Goal: Task Accomplishment & Management: Manage account settings

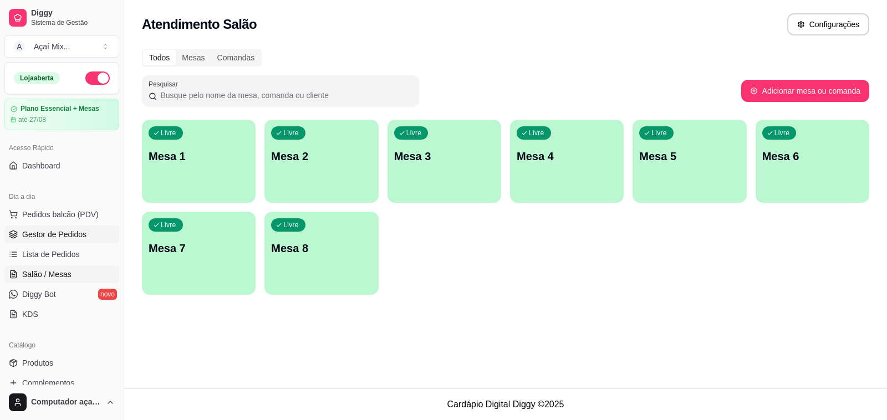
click at [75, 234] on span "Gestor de Pedidos" at bounding box center [54, 234] width 64 height 11
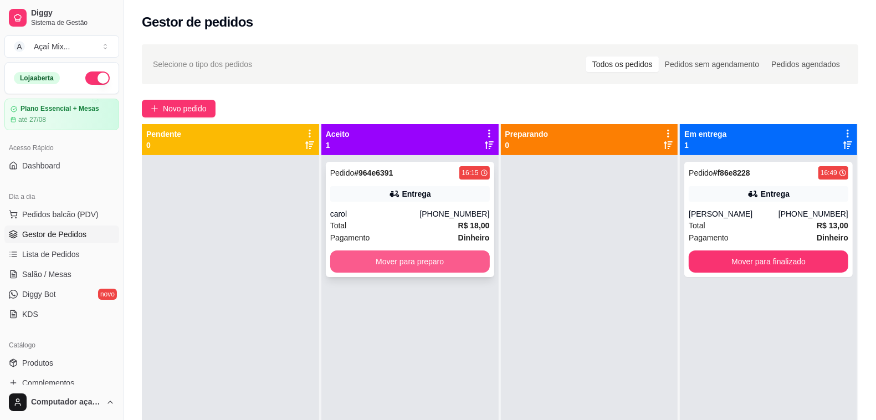
click at [451, 256] on button "Mover para preparo" at bounding box center [410, 261] width 160 height 22
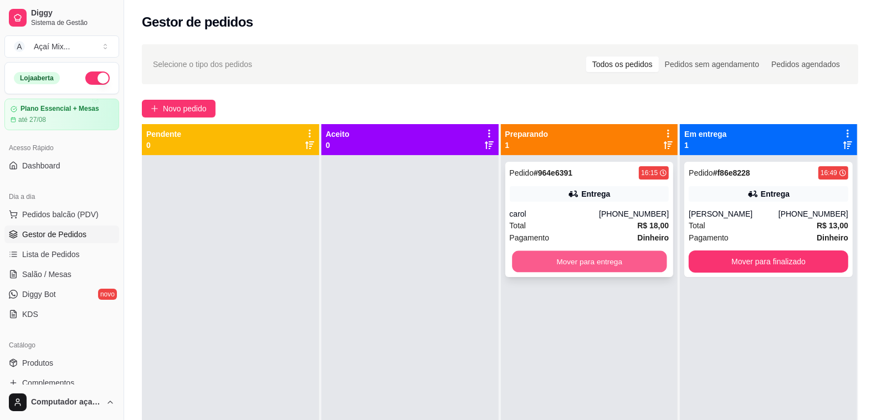
click at [577, 266] on button "Mover para entrega" at bounding box center [589, 262] width 155 height 22
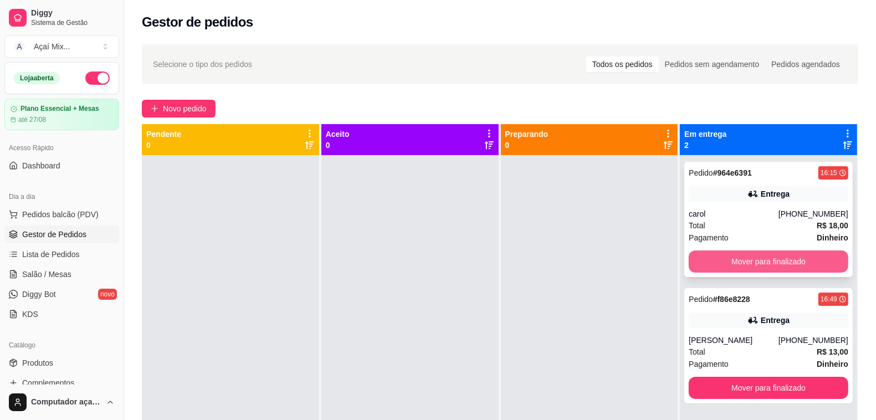
click at [799, 260] on button "Mover para finalizado" at bounding box center [769, 261] width 160 height 22
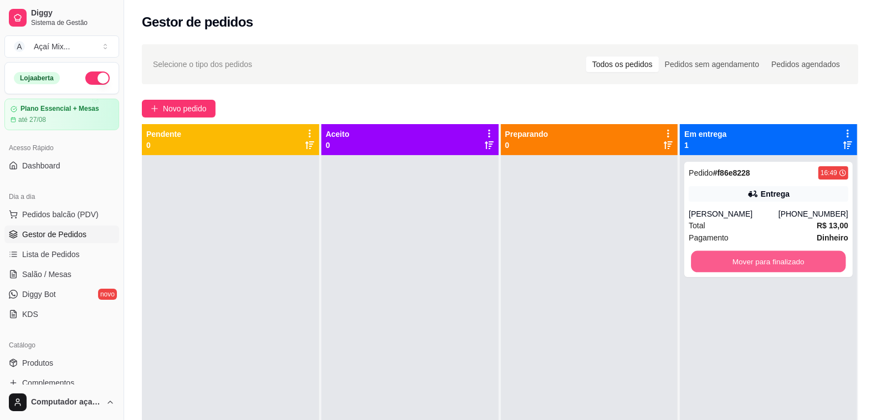
click at [802, 262] on button "Mover para finalizado" at bounding box center [769, 262] width 155 height 22
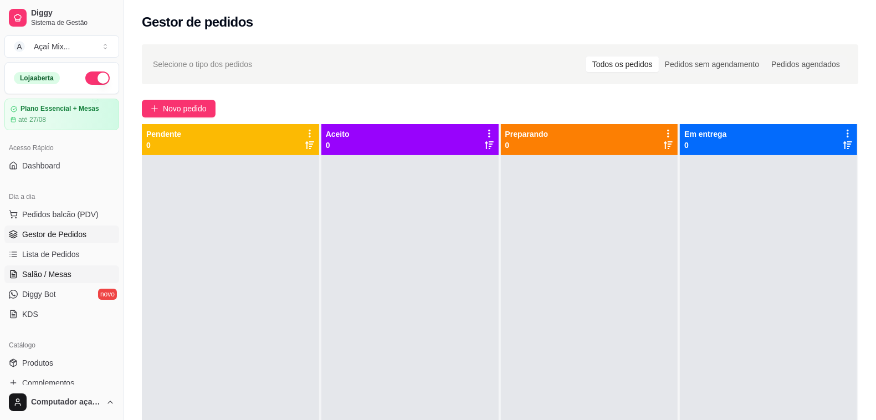
click at [30, 273] on span "Salão / Mesas" at bounding box center [46, 274] width 49 height 11
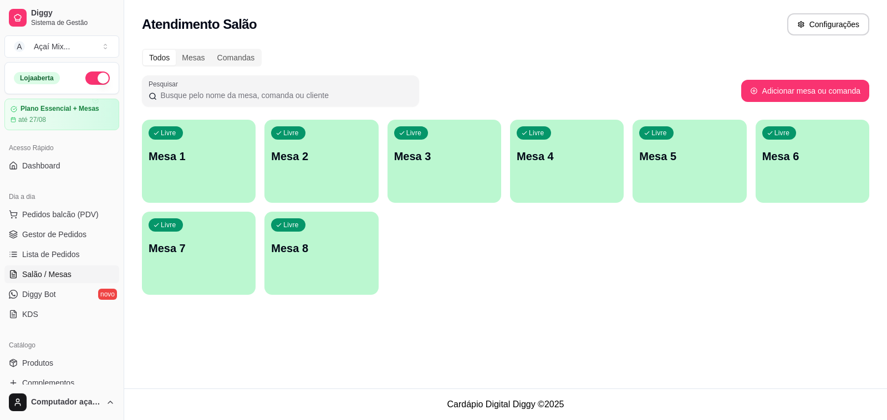
click at [209, 165] on div "Livre Mesa 1" at bounding box center [199, 155] width 114 height 70
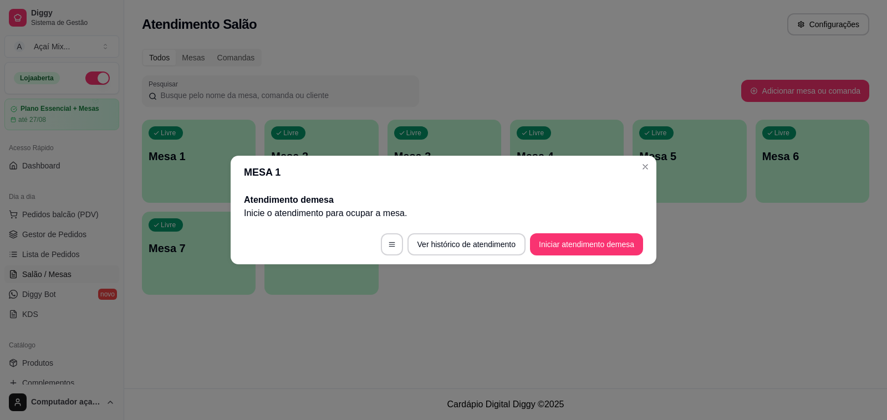
click at [572, 231] on footer "Ver histórico de atendimento Iniciar atendimento de mesa" at bounding box center [444, 244] width 426 height 40
drag, startPoint x: 576, startPoint y: 232, endPoint x: 582, endPoint y: 238, distance: 8.7
click at [582, 238] on footer "Ver histórico de atendimento Iniciar atendimento de mesa" at bounding box center [444, 244] width 426 height 40
click at [591, 256] on footer "Ver histórico de atendimento Iniciar atendimento de mesa" at bounding box center [444, 244] width 426 height 40
click at [585, 252] on button "Iniciar atendimento de mesa" at bounding box center [586, 245] width 110 height 22
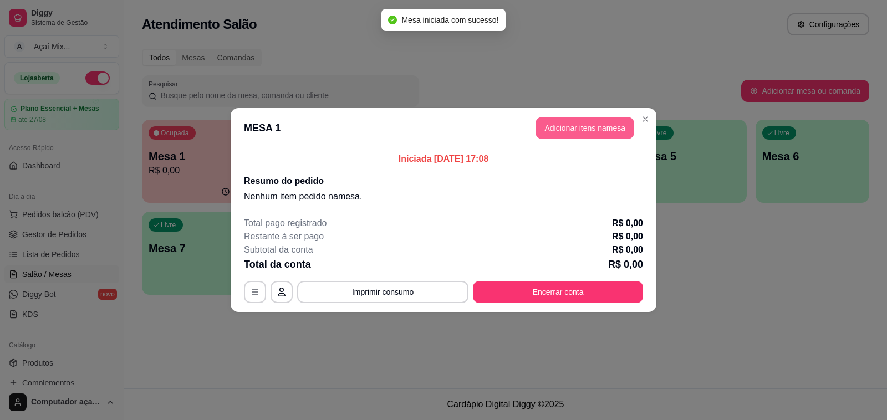
click at [597, 123] on button "Adicionar itens na mesa" at bounding box center [584, 128] width 99 height 22
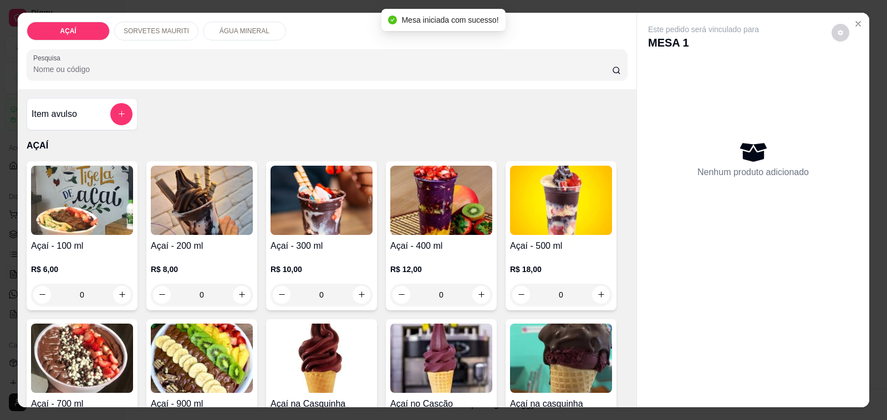
click at [238, 228] on img at bounding box center [202, 200] width 102 height 69
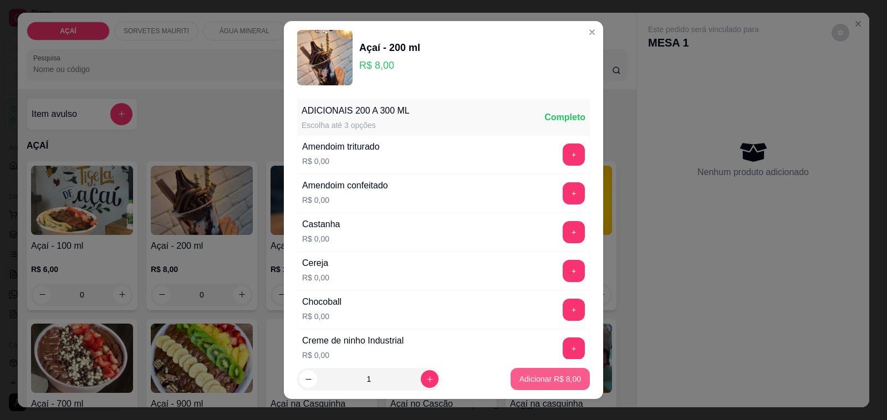
click at [535, 376] on p "Adicionar R$ 8,00" at bounding box center [550, 378] width 62 height 11
type input "1"
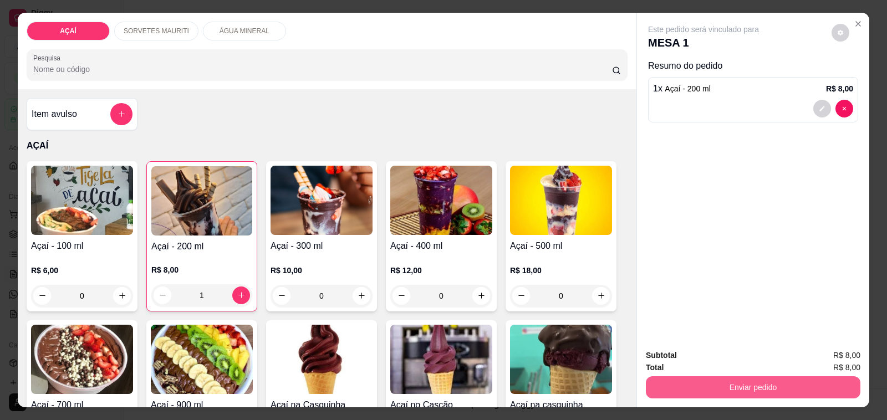
click at [685, 392] on button "Enviar pedido" at bounding box center [753, 387] width 214 height 22
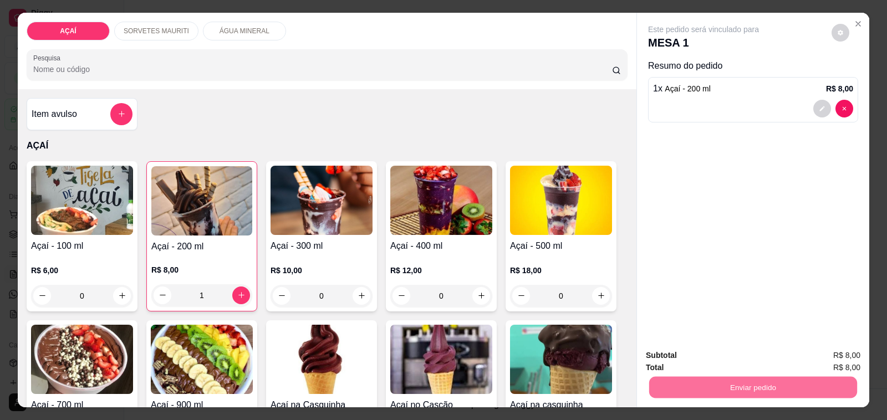
click at [679, 361] on button "Não registrar e enviar pedido" at bounding box center [715, 355] width 115 height 21
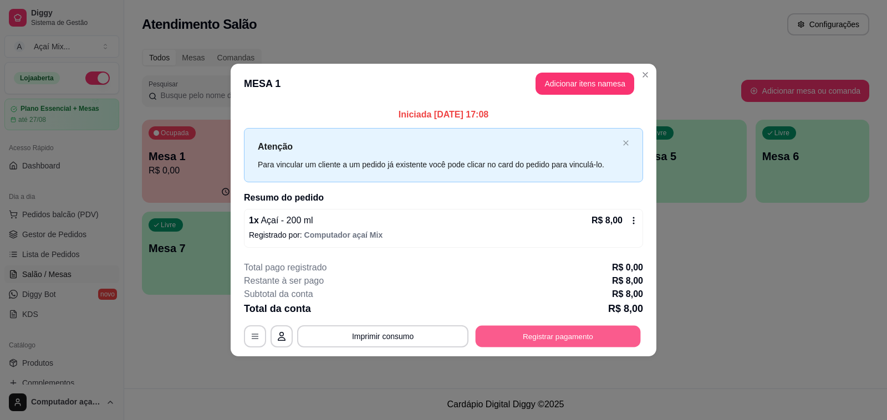
click at [582, 342] on button "Registrar pagamento" at bounding box center [557, 336] width 165 height 22
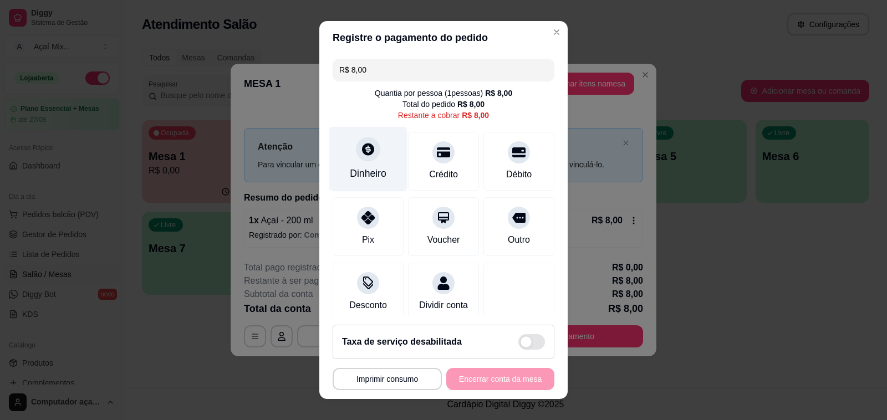
click at [339, 150] on div "Dinheiro" at bounding box center [368, 159] width 78 height 65
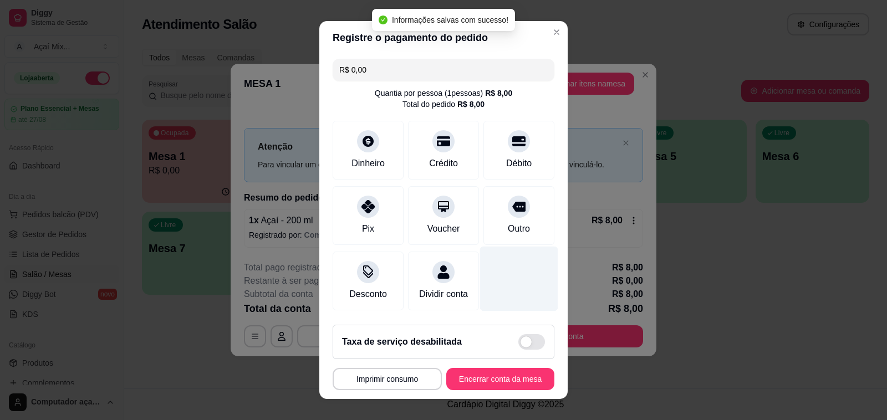
type input "R$ 0,00"
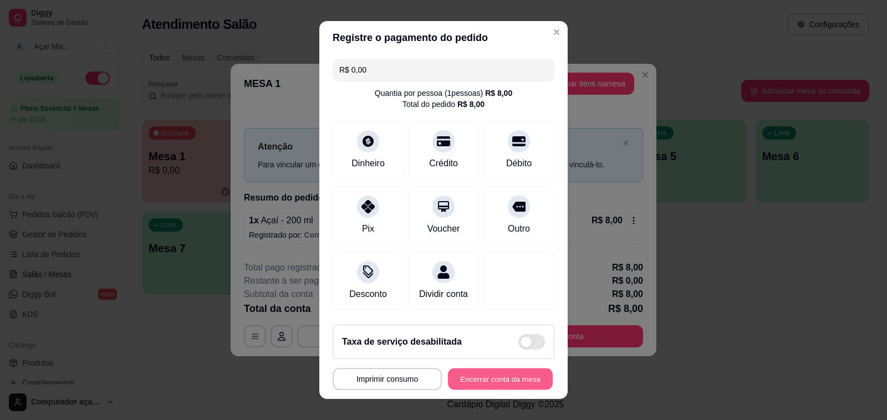
click at [470, 373] on button "Encerrar conta da mesa" at bounding box center [500, 380] width 105 height 22
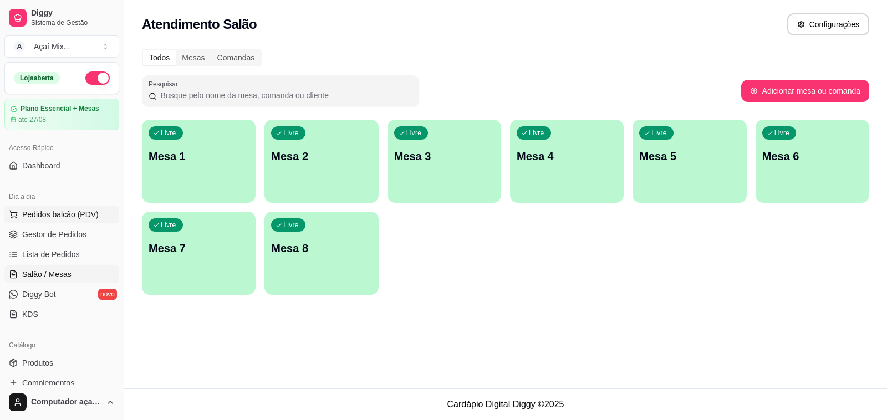
click at [42, 219] on span "Pedidos balcão (PDV)" at bounding box center [60, 214] width 76 height 11
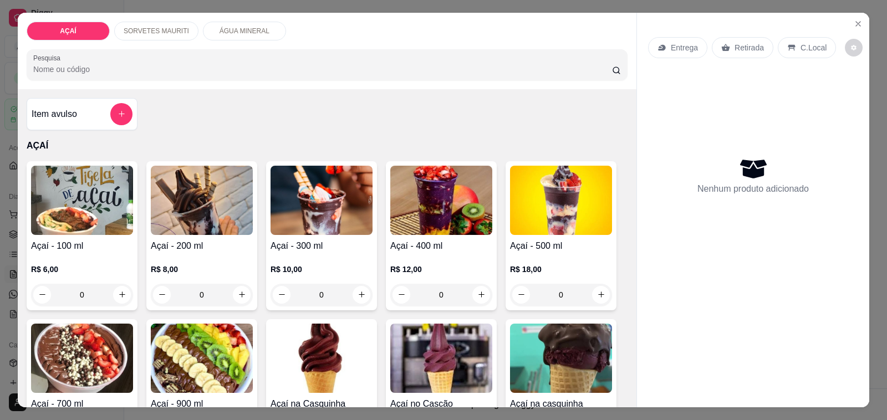
click at [311, 241] on h4 "Açaí - 300 ml" at bounding box center [321, 245] width 102 height 13
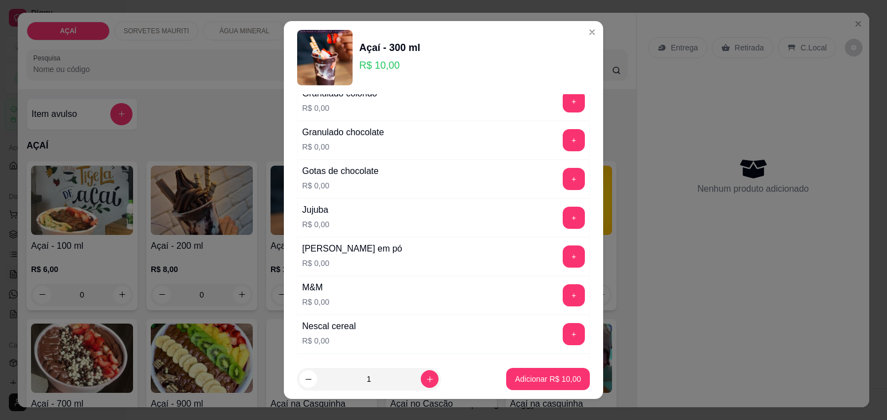
scroll to position [970, 0]
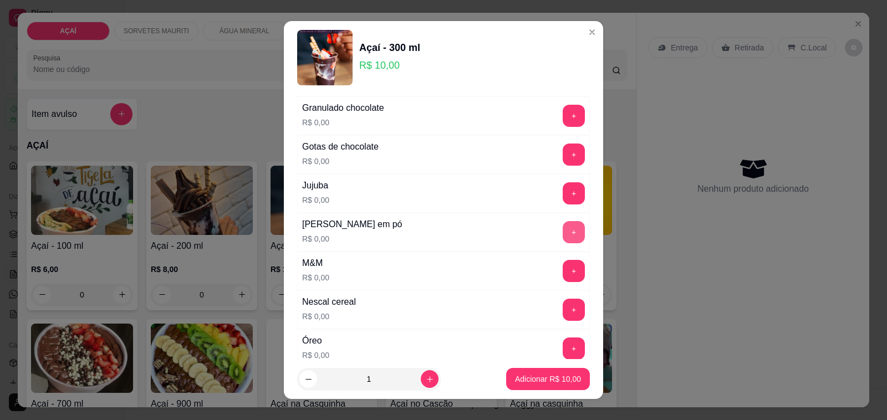
click at [562, 237] on button "+" at bounding box center [573, 232] width 22 height 22
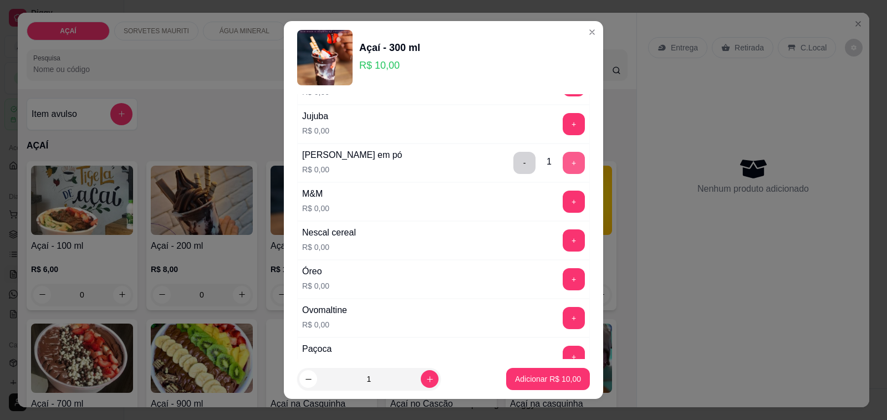
scroll to position [1178, 0]
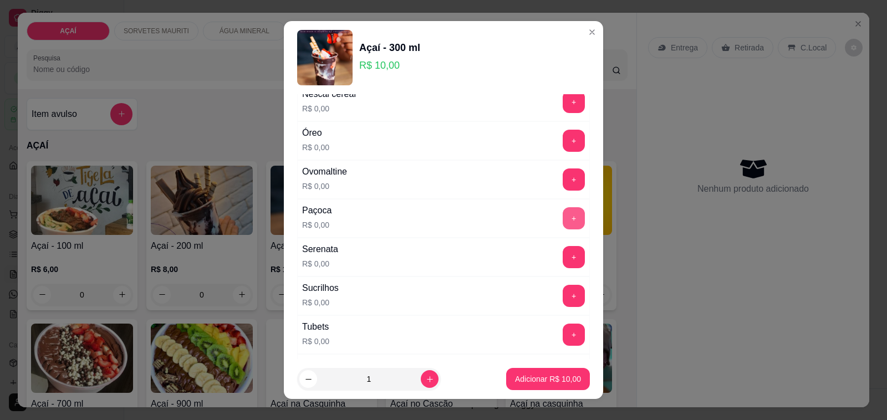
click at [562, 225] on button "+" at bounding box center [573, 218] width 22 height 22
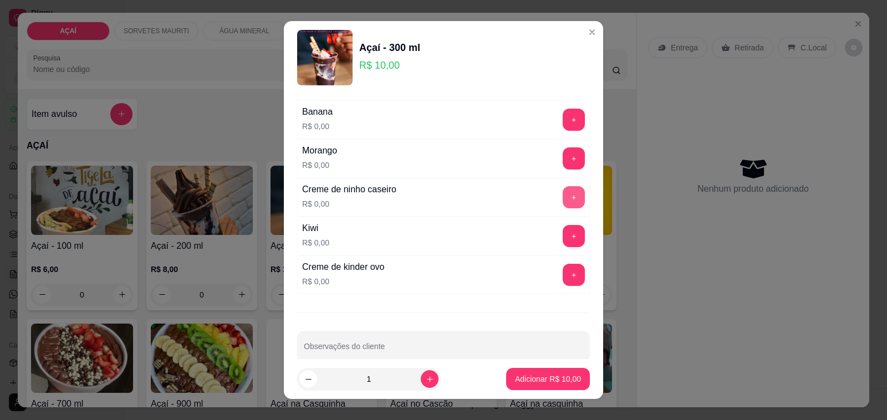
scroll to position [1455, 0]
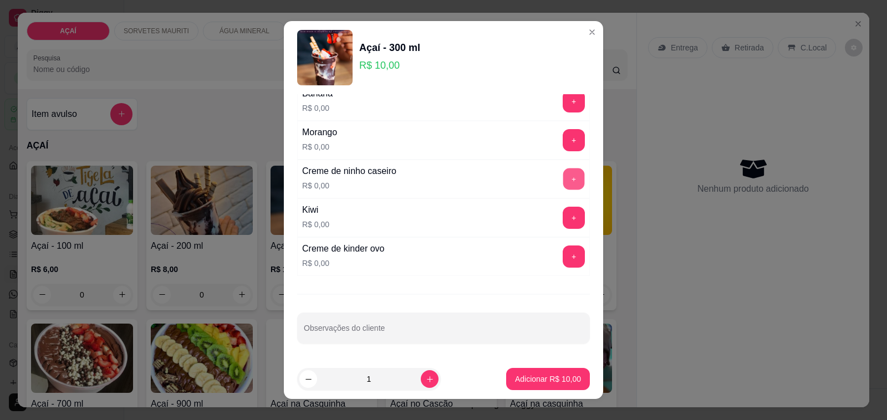
click at [563, 183] on button "+" at bounding box center [574, 179] width 22 height 22
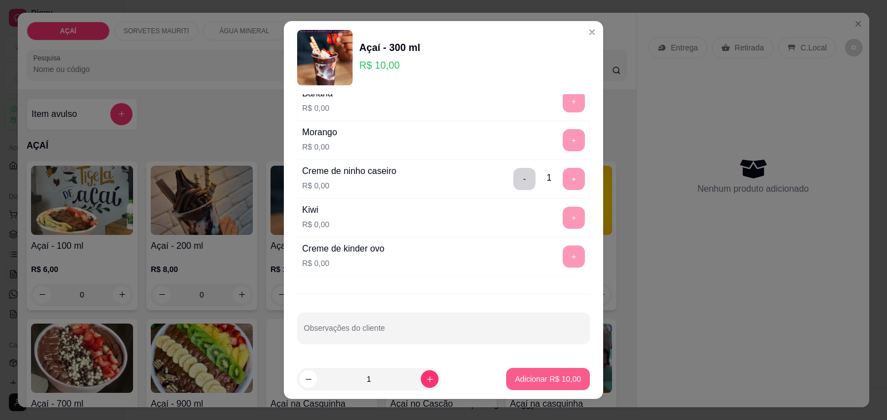
click at [534, 378] on p "Adicionar R$ 10,00" at bounding box center [548, 378] width 66 height 11
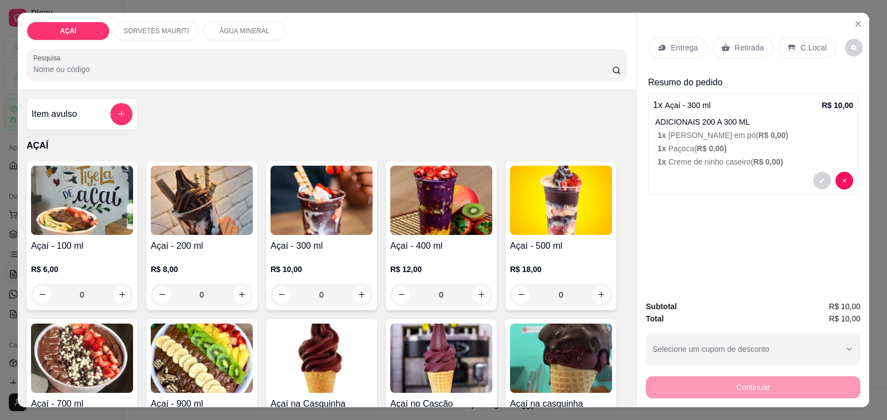
drag, startPoint x: 361, startPoint y: 267, endPoint x: 353, endPoint y: 262, distance: 9.7
click at [353, 264] on p "R$ 10,00" at bounding box center [321, 269] width 102 height 11
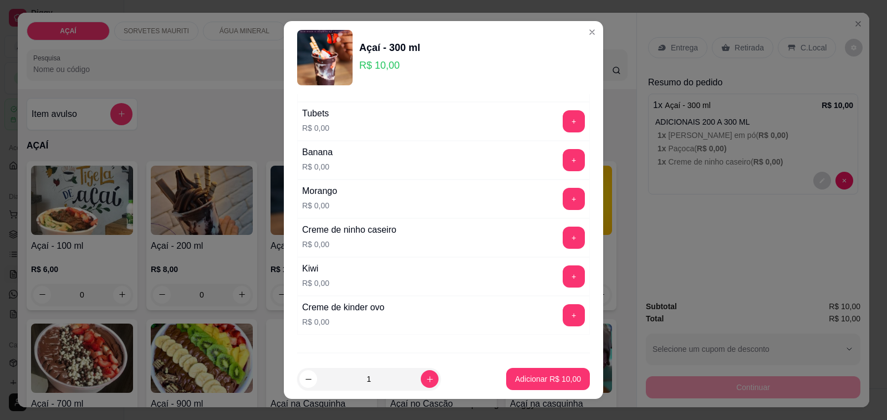
scroll to position [1321, 0]
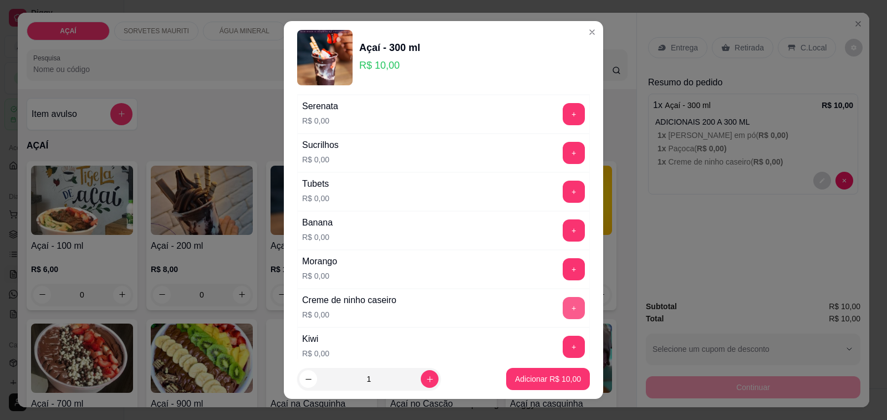
click at [562, 319] on button "+" at bounding box center [573, 308] width 22 height 22
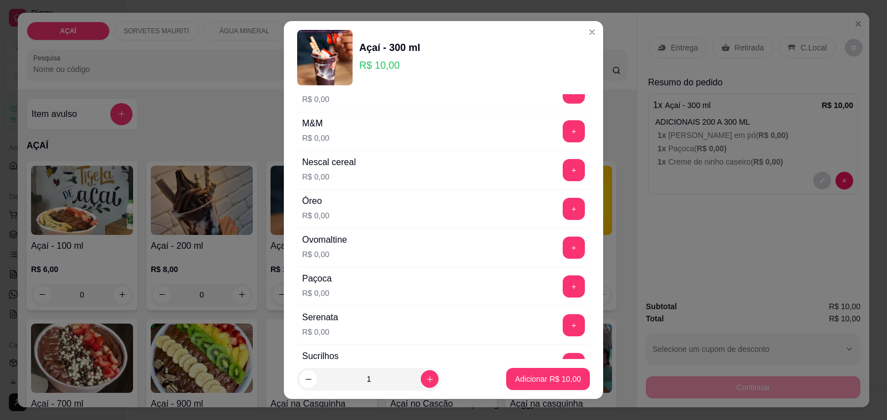
scroll to position [1043, 0]
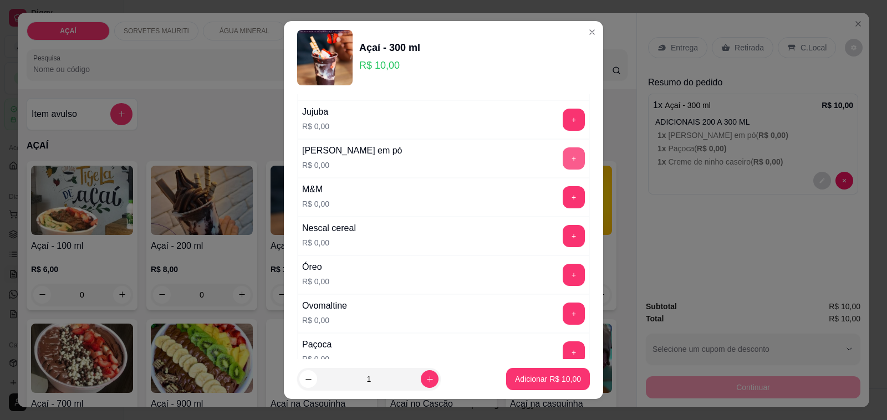
click at [562, 162] on button "+" at bounding box center [573, 158] width 22 height 22
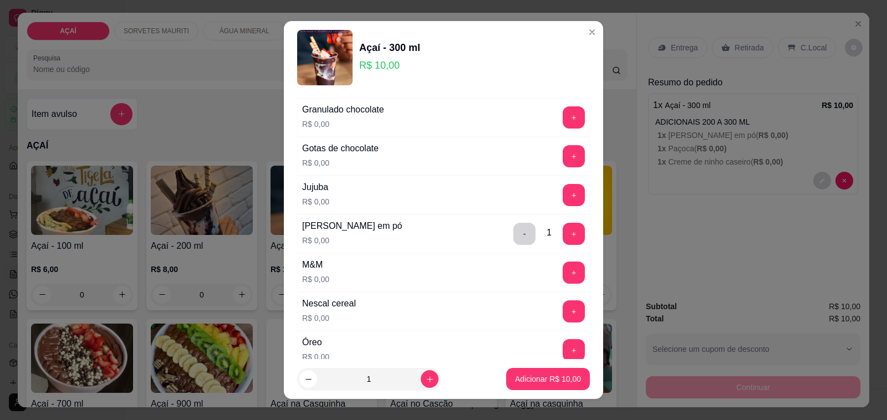
scroll to position [970, 0]
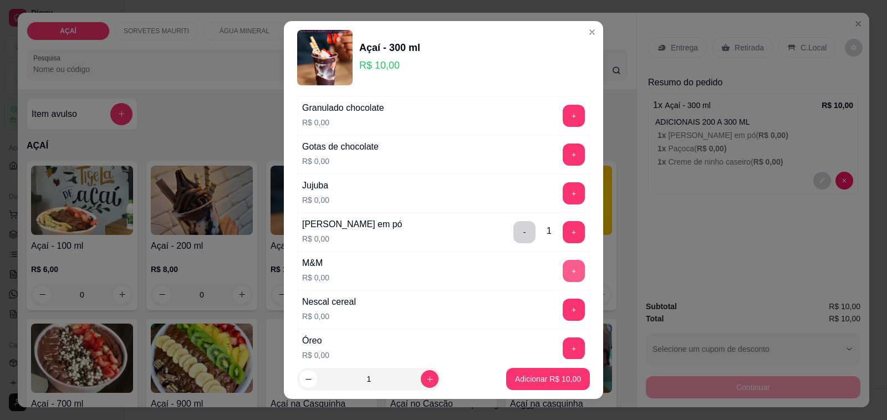
click at [562, 281] on button "+" at bounding box center [573, 271] width 22 height 22
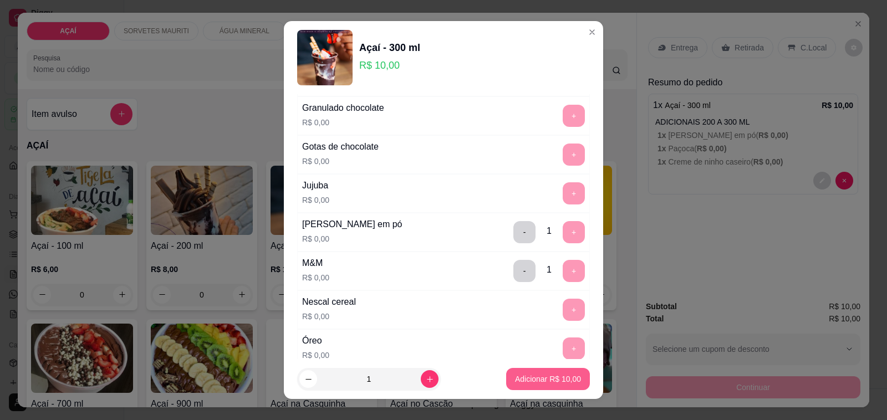
click at [526, 372] on button "Adicionar R$ 10,00" at bounding box center [548, 379] width 84 height 22
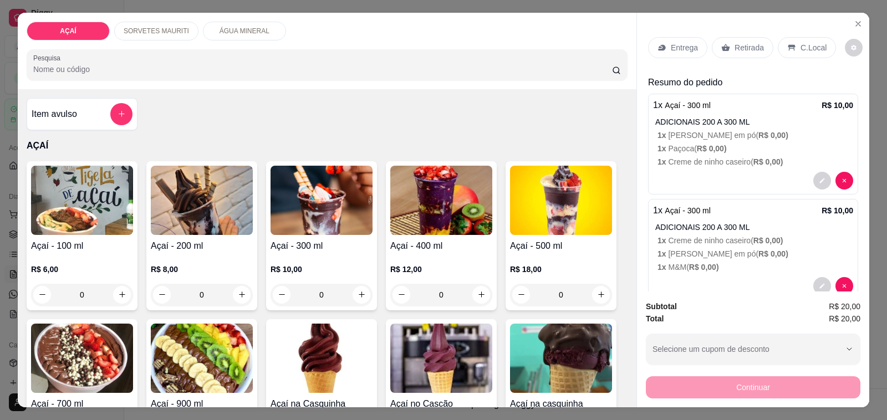
click at [675, 53] on div "Entrega" at bounding box center [677, 47] width 59 height 21
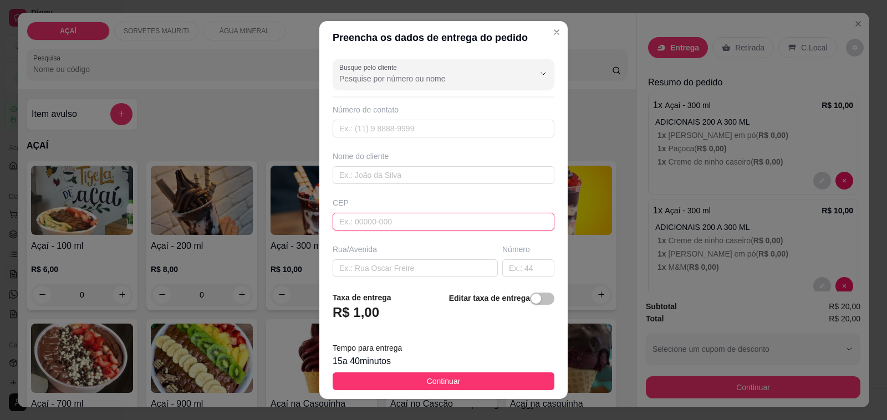
click at [438, 221] on input "text" at bounding box center [443, 222] width 222 height 18
type input "57520000000000"
click at [442, 181] on input "text" at bounding box center [443, 175] width 222 height 18
type input "8208-2885"
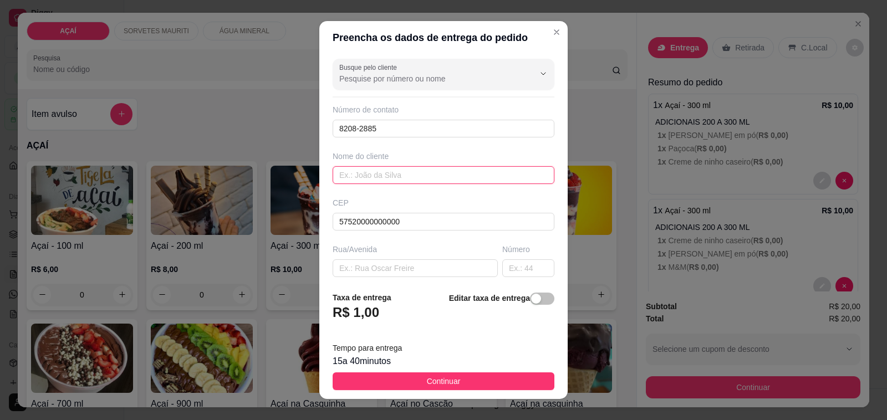
click at [411, 181] on input "text" at bounding box center [443, 175] width 222 height 18
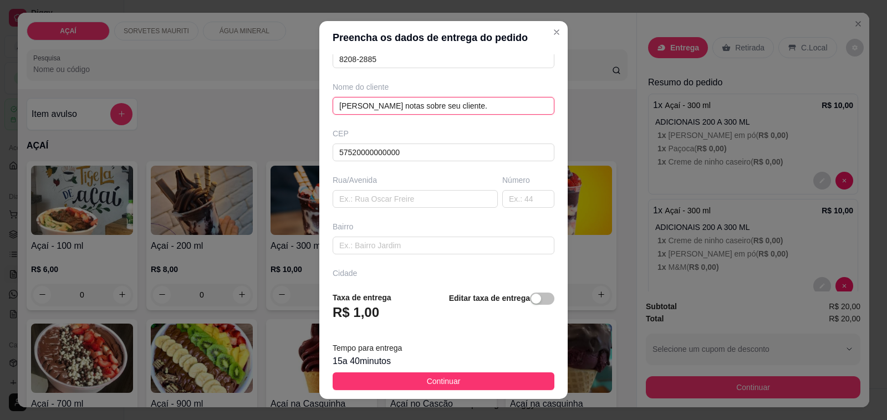
click at [494, 107] on input "[PERSON_NAME] notas sobre seu cliente." at bounding box center [443, 106] width 222 height 18
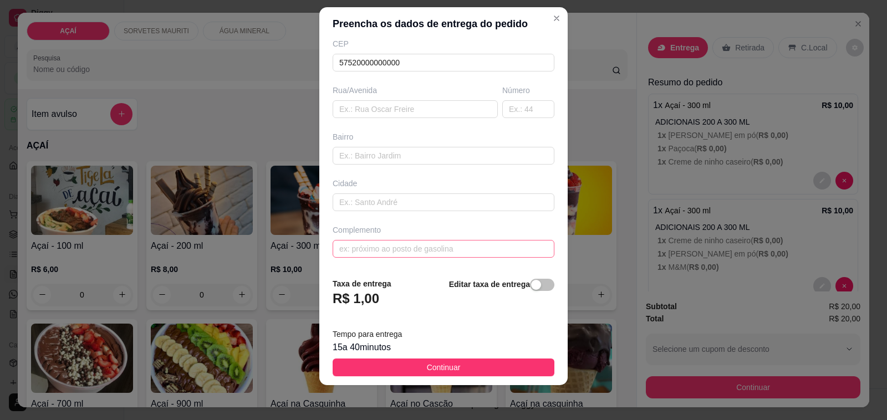
scroll to position [14, 0]
type input "[PERSON_NAME]"
click at [492, 247] on input "text" at bounding box center [443, 248] width 222 height 18
type input "n"
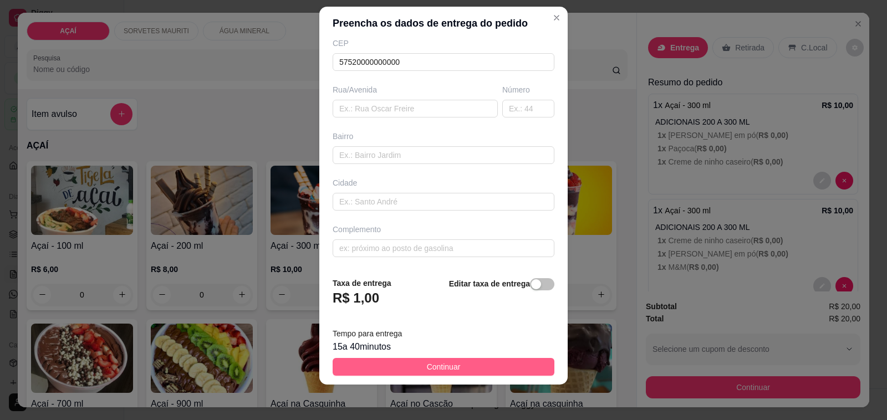
click at [452, 370] on button "Continuar" at bounding box center [443, 367] width 222 height 18
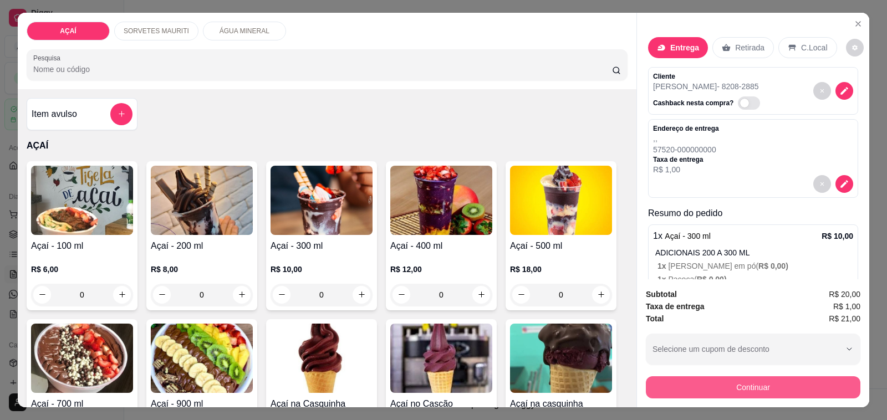
click at [740, 384] on button "Continuar" at bounding box center [753, 387] width 214 height 22
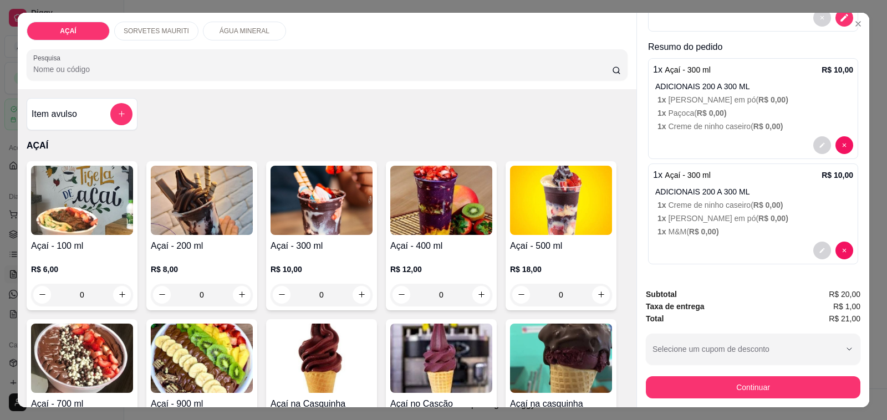
scroll to position [167, 0]
click at [708, 394] on div "Subtotal R$ 20,00 Taxa de entrega R$ 1,00 Total R$ 21,00 Selecione um cupom de …" at bounding box center [753, 343] width 232 height 128
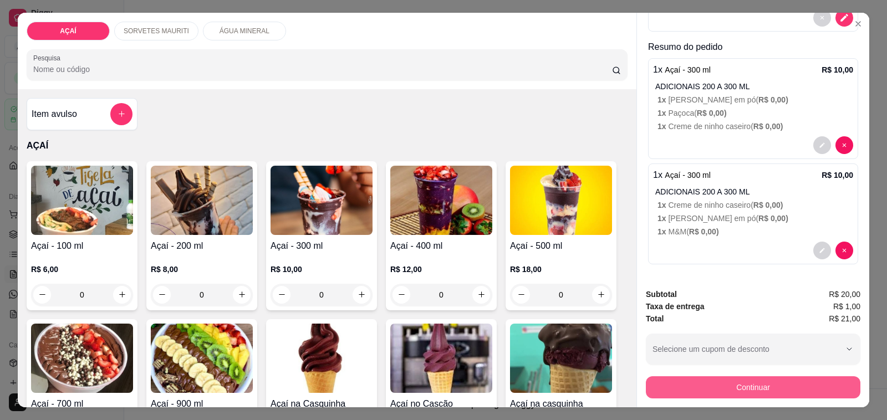
click at [703, 390] on button "Continuar" at bounding box center [753, 387] width 214 height 22
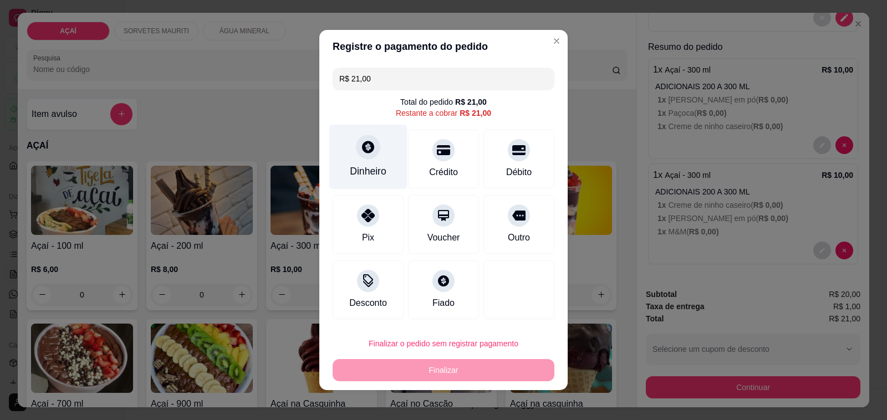
click at [363, 132] on div "Dinheiro" at bounding box center [368, 157] width 78 height 65
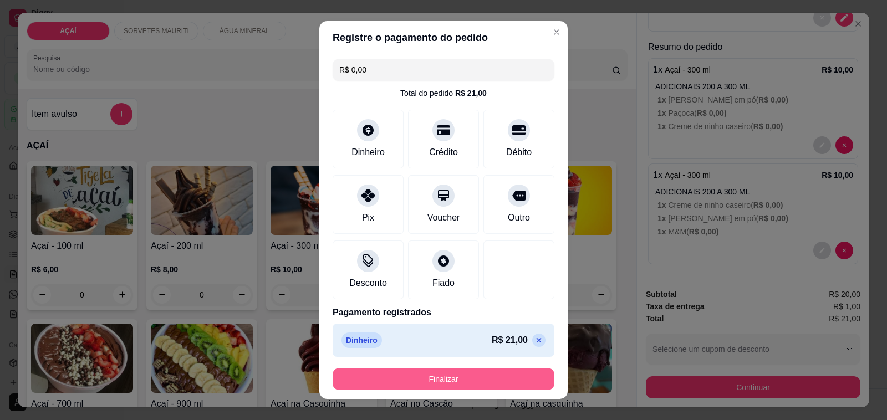
click at [462, 381] on button "Finalizar" at bounding box center [443, 379] width 222 height 22
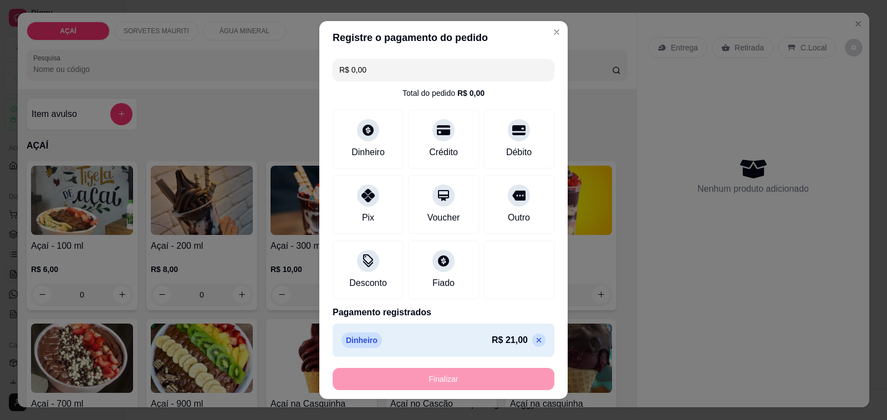
type input "-R$ 21,00"
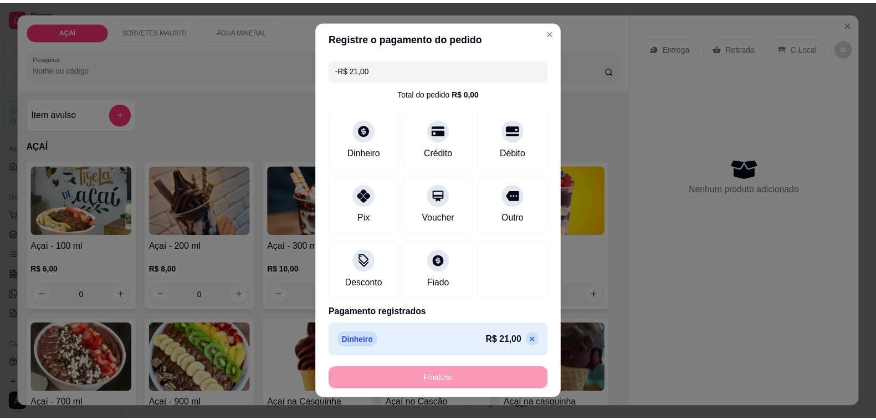
scroll to position [0, 0]
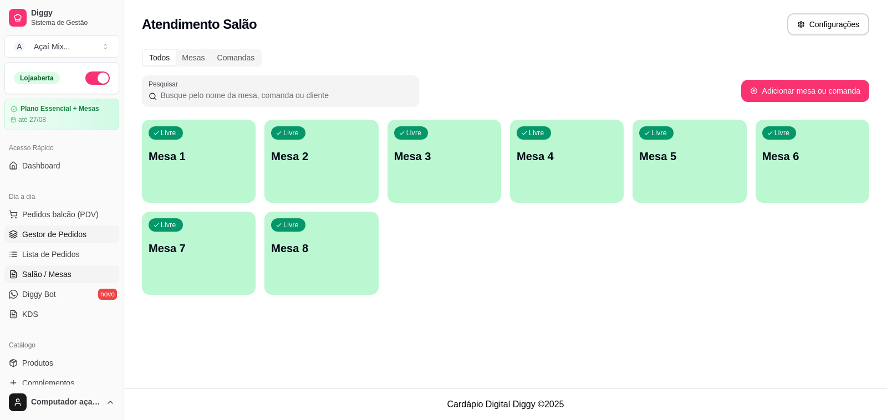
click at [53, 234] on span "Gestor de Pedidos" at bounding box center [54, 234] width 64 height 11
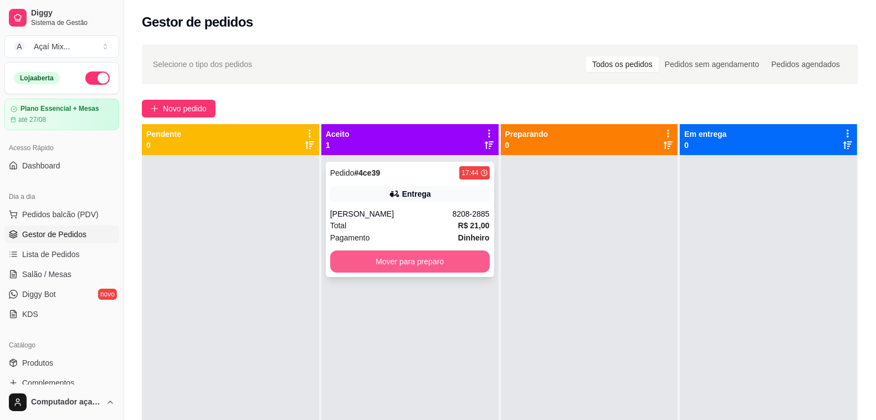
click at [431, 269] on button "Mover para preparo" at bounding box center [410, 261] width 160 height 22
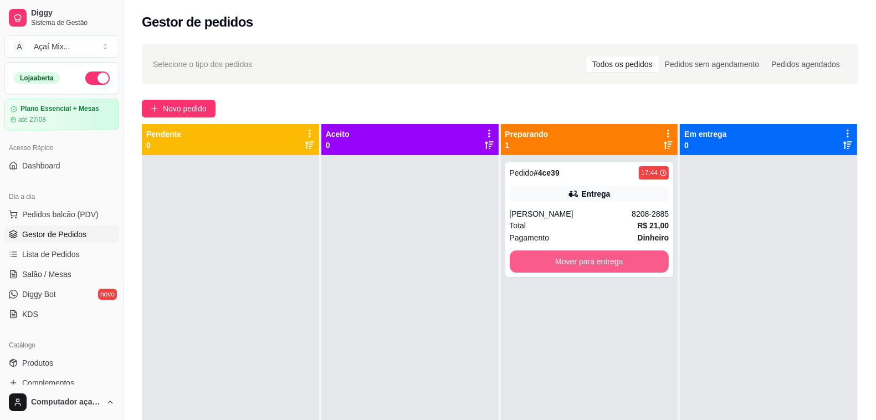
click at [695, 262] on div "Pendente 0 Aceito 0 Preparando 1 Pedido # 4ce39 17:44 Entrega Nathan 8208-2885 …" at bounding box center [500, 334] width 717 height 420
click at [622, 267] on button "Mover para entrega" at bounding box center [590, 261] width 160 height 22
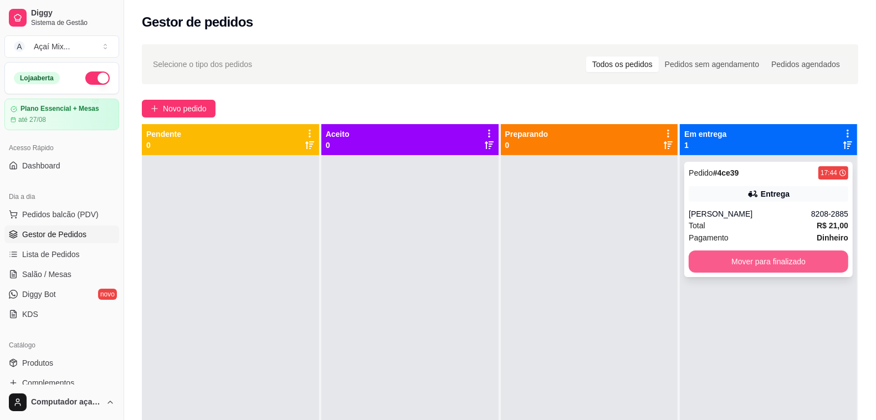
click at [710, 259] on button "Mover para finalizado" at bounding box center [769, 261] width 160 height 22
